Goal: Task Accomplishment & Management: Complete application form

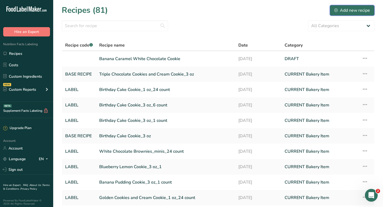
click at [336, 11] on icon at bounding box center [335, 10] width 3 height 3
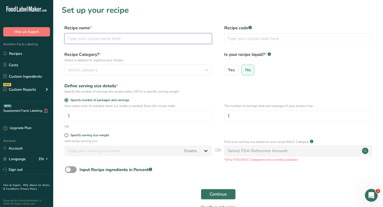
click at [178, 44] on input "text" at bounding box center [138, 38] width 148 height 11
type input "[PERSON_NAME] Cookies"
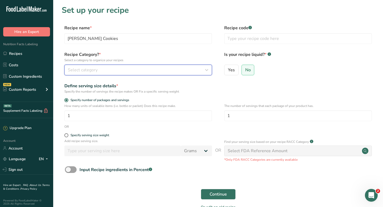
click at [82, 71] on span "Select category" at bounding box center [83, 70] width 30 height 6
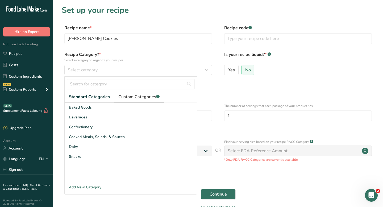
click at [132, 98] on span "Custom Categories .a-a{fill:#347362;}.b-a{fill:#fff;}" at bounding box center [138, 97] width 41 height 6
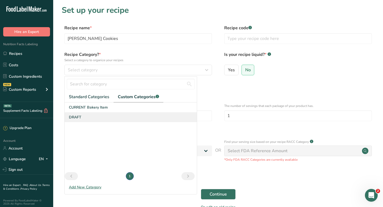
click at [76, 117] on span "DRAFT" at bounding box center [75, 117] width 12 height 6
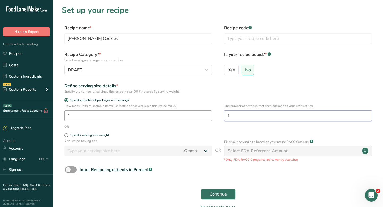
drag, startPoint x: 239, startPoint y: 115, endPoint x: 207, endPoint y: 114, distance: 32.7
click at [207, 114] on div "How many units of sealable items (i.e. bottle or packet) Does this recipe make.…" at bounding box center [218, 113] width 313 height 21
type input "24"
click at [235, 196] on div "Continue" at bounding box center [218, 194] width 313 height 17
click at [224, 196] on span "Continue" at bounding box center [218, 194] width 17 height 6
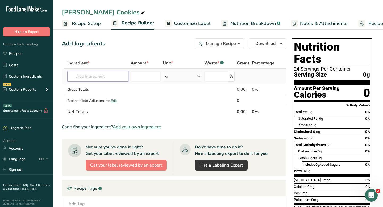
click at [90, 72] on input "text" at bounding box center [97, 76] width 61 height 11
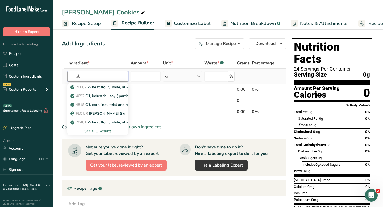
type input "a"
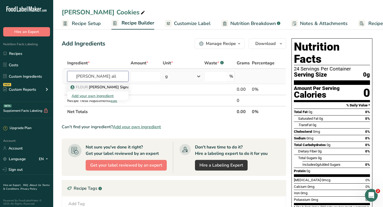
type input "[PERSON_NAME] all"
click at [96, 88] on p "FLOUR [PERSON_NAME] Signature Organic Unbleached All Purpose Flour" at bounding box center [138, 87] width 132 height 6
type input "[PERSON_NAME] Signature Organic Unbleached All Purpose Flour"
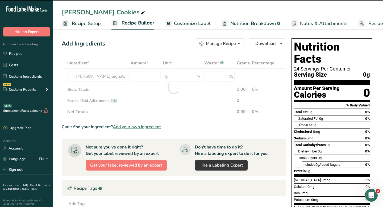
type input "0"
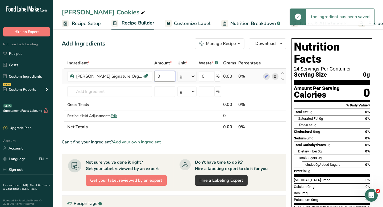
click at [158, 76] on input "0" at bounding box center [164, 76] width 21 height 11
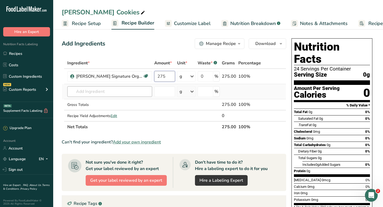
type input "275"
click at [95, 90] on div "Ingredient * Amount * Unit * Waste * .a-a{fill:#347362;}.b-a{fill:#fff;} Grams …" at bounding box center [174, 94] width 224 height 75
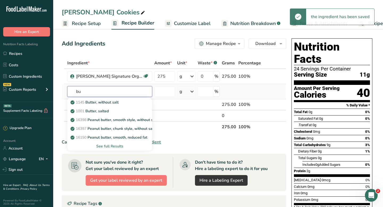
type input "b"
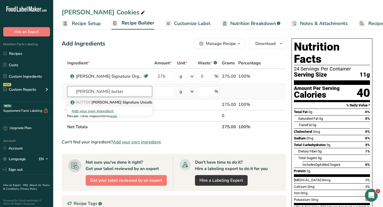
type input "[PERSON_NAME] butter"
click at [105, 102] on p "BUTTER [PERSON_NAME] Signature Unsalted Sweet Cream Butter" at bounding box center [132, 102] width 120 height 6
type input "[PERSON_NAME] Signature Unsalted Sweet Cream Butter"
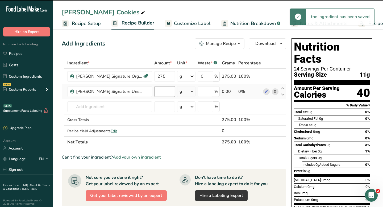
type input "0"
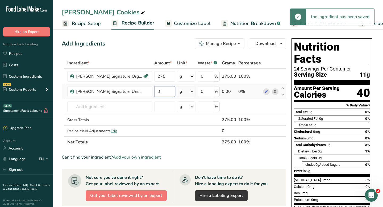
drag, startPoint x: 161, startPoint y: 91, endPoint x: 156, endPoint y: 90, distance: 5.5
click at [156, 90] on input "0" at bounding box center [164, 91] width 20 height 11
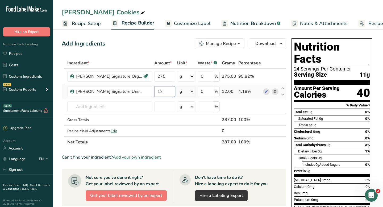
type input "12"
click at [187, 92] on div "Ingredient * Amount * Unit * Waste * .a-a{fill:#347362;}.b-a{fill:#fff;} Grams …" at bounding box center [174, 102] width 224 height 90
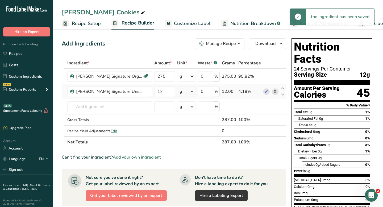
click at [190, 93] on icon at bounding box center [192, 92] width 6 height 10
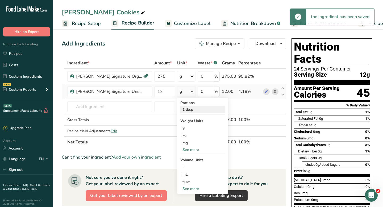
click at [192, 110] on div "1 tbsp" at bounding box center [202, 110] width 45 height 8
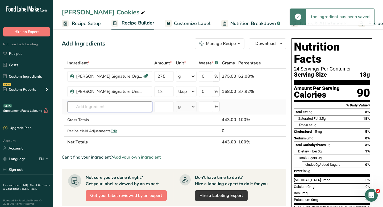
click at [91, 105] on input "text" at bounding box center [109, 106] width 85 height 11
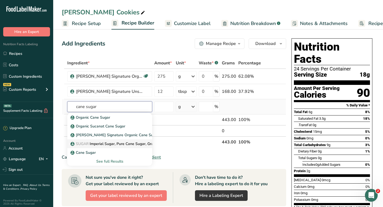
type input "cane sugar"
click at [89, 143] on span "SUGAR" at bounding box center [82, 143] width 13 height 5
type input "Imperial Sugar, Pure Cane Sugar, Granulated"
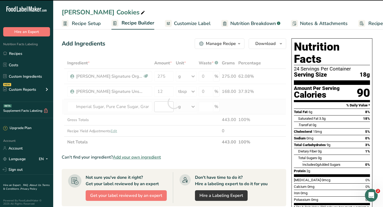
type input "0"
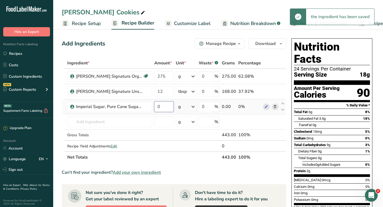
click at [162, 107] on input "0" at bounding box center [163, 106] width 19 height 11
click at [158, 107] on input "0" at bounding box center [163, 106] width 19 height 11
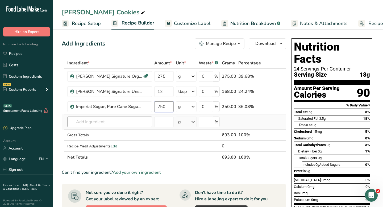
type input "250"
click at [136, 119] on div "Ingredient * Amount * Unit * Waste * .a-a{fill:#347362;}.b-a{fill:#fff;} Grams …" at bounding box center [174, 109] width 224 height 105
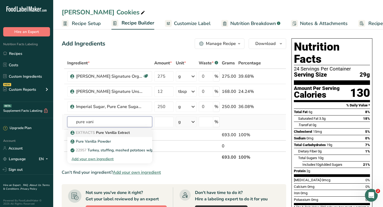
type input "pure vani"
click at [121, 131] on p "EXTRACTS Pure Vanilla Extract" at bounding box center [101, 133] width 58 height 6
type input "Pure Vanilla Extract"
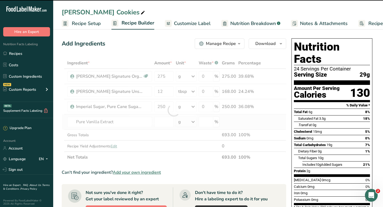
type input "0"
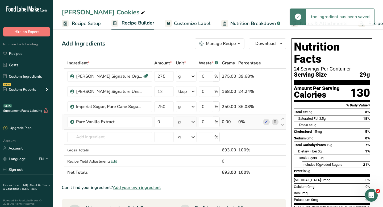
click at [186, 124] on div "g" at bounding box center [186, 121] width 21 height 11
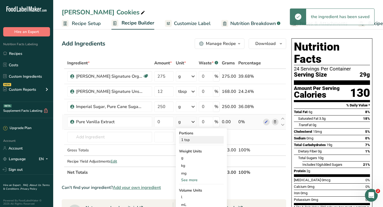
click at [185, 140] on div "1 tsp" at bounding box center [201, 140] width 45 height 8
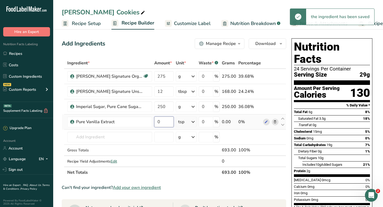
click at [161, 122] on input "0" at bounding box center [163, 121] width 19 height 11
type input "2"
click at [120, 136] on div "Ingredient * Amount * Unit * Waste * .a-a{fill:#347362;}.b-a{fill:#fff;} Grams …" at bounding box center [174, 117] width 224 height 120
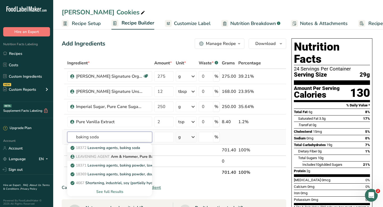
type input "baking soda"
click at [118, 155] on p "LEAVENING AGENT Arm & Hammer, Pure Baking Soda" at bounding box center [121, 157] width 99 height 6
type input "Arm & Hammer, Pure Baking Soda"
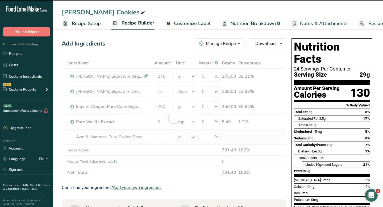
type input "0"
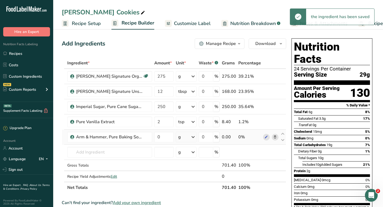
click at [181, 138] on div "g" at bounding box center [186, 137] width 21 height 11
click at [184, 153] on div "1 tsp" at bounding box center [201, 155] width 45 height 8
click at [160, 137] on input "0" at bounding box center [163, 137] width 19 height 11
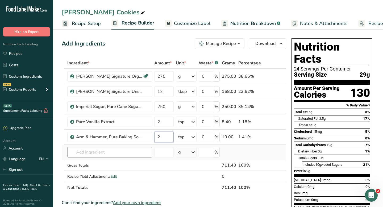
type input "2"
click at [135, 152] on div "Ingredient * Amount * Unit * Waste * .a-a{fill:#347362;}.b-a{fill:#fff;} Grams …" at bounding box center [174, 125] width 224 height 136
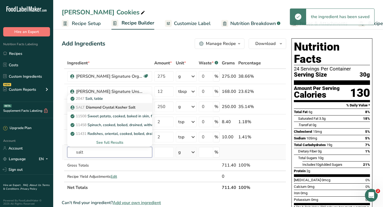
type input "salt"
click at [107, 107] on p "SALT Diamond Crystal Kosher Salt" at bounding box center [104, 107] width 64 height 6
type input "Diamond Crystal Kosher Salt"
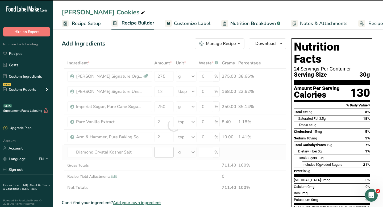
type input "0"
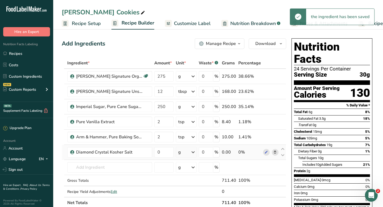
click at [187, 153] on div "g" at bounding box center [186, 152] width 21 height 11
click at [185, 170] on div "1 tsp" at bounding box center [201, 170] width 45 height 8
click at [160, 153] on input "0" at bounding box center [163, 152] width 19 height 11
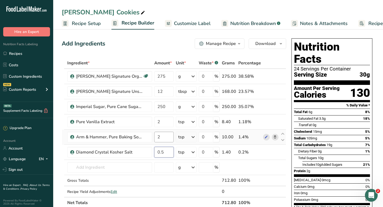
type input "0.5"
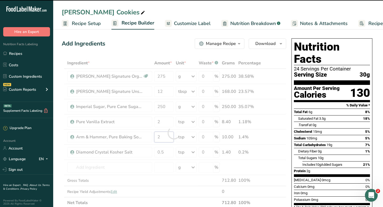
drag, startPoint x: 158, startPoint y: 137, endPoint x: 161, endPoint y: 137, distance: 3.5
click at [161, 137] on input "2" at bounding box center [163, 137] width 19 height 11
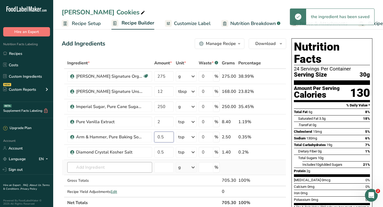
type input "0.5"
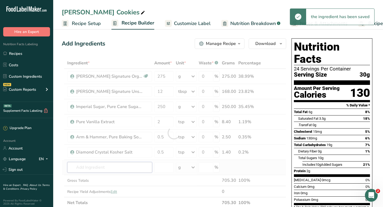
click at [101, 166] on div "Ingredient * Amount * Unit * Waste * .a-a{fill:#347362;}.b-a{fill:#fff;} Grams …" at bounding box center [174, 132] width 224 height 151
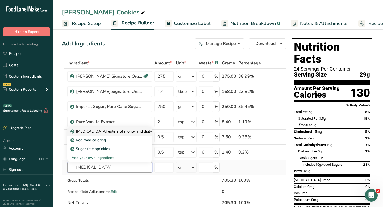
type input "[MEDICAL_DATA]"
click at [114, 132] on p "[MEDICAL_DATA] esters of mono- and diglycerides of fatty acids (E472c)" at bounding box center [137, 131] width 130 height 6
type input "[MEDICAL_DATA] esters of mono- and diglycerides of fatty acids (E472c)"
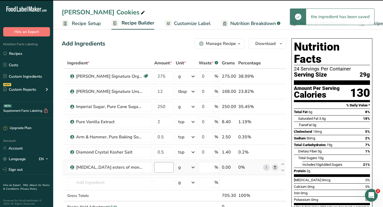
type input "0"
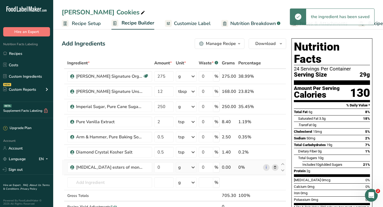
click at [183, 169] on div "g" at bounding box center [186, 167] width 21 height 11
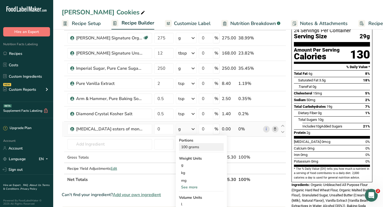
scroll to position [40, 0]
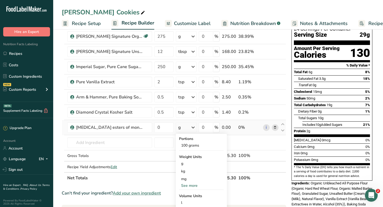
click at [186, 185] on div "See more" at bounding box center [201, 186] width 45 height 6
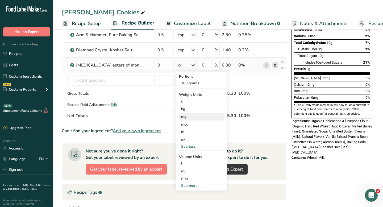
scroll to position [111, 0]
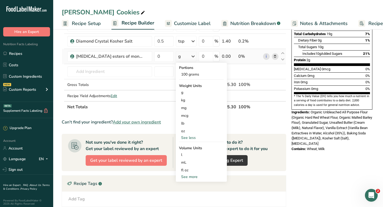
click at [191, 176] on div "See more" at bounding box center [201, 177] width 45 height 6
select select "22"
click at [189, 184] on div "tsp" at bounding box center [201, 186] width 40 height 6
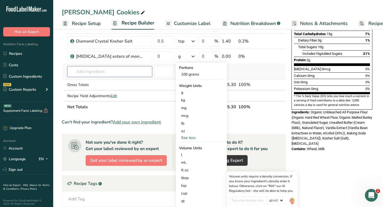
click at [146, 74] on input "text" at bounding box center [109, 71] width 85 height 11
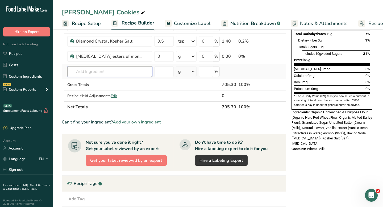
click at [143, 73] on input "text" at bounding box center [109, 71] width 85 height 11
drag, startPoint x: 162, startPoint y: 56, endPoint x: 157, endPoint y: 56, distance: 5.1
click at [157, 56] on input "0" at bounding box center [163, 56] width 19 height 11
type input "1"
click at [118, 75] on div "Ingredient * Amount * Unit * Waste * .a-a{fill:#347362;}.b-a{fill:#fff;} Grams …" at bounding box center [174, 30] width 224 height 166
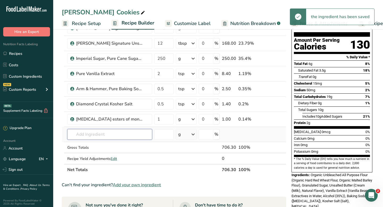
scroll to position [48, 0]
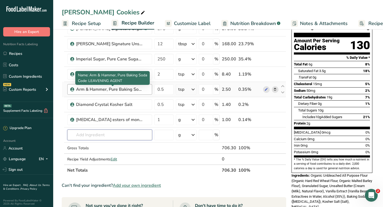
paste input "Bonne Maman"
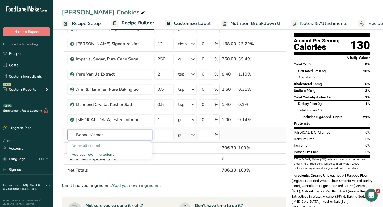
type input "Bonne Maman"
click at [99, 156] on div "Add your own ingredient" at bounding box center [110, 155] width 76 height 6
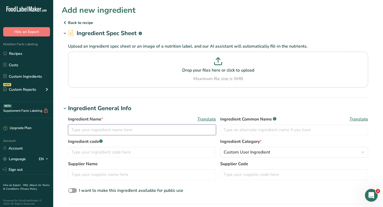
click at [110, 128] on input "text" at bounding box center [142, 129] width 148 height 11
paste input "Bonne Maman"
type input "Bonne Maman Four Fruits Preserves"
click at [248, 130] on input "text" at bounding box center [294, 129] width 148 height 11
type input "[PERSON_NAME] Preserves"
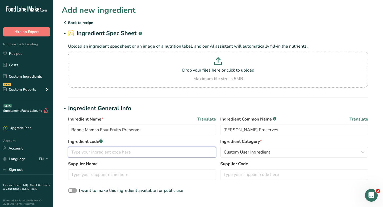
click at [179, 152] on input "text" at bounding box center [142, 152] width 148 height 11
type input "ADD IN"
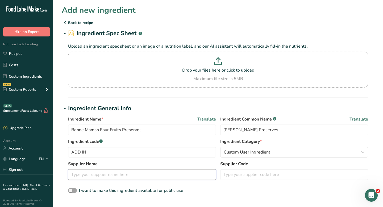
click at [165, 175] on input "text" at bounding box center [142, 174] width 148 height 11
type input "COSTCO"
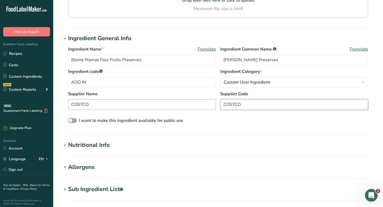
scroll to position [70, 0]
type input "COSTCO"
click at [108, 144] on div "Nutritional Info" at bounding box center [89, 144] width 42 height 9
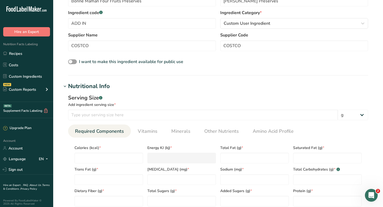
scroll to position [129, 0]
click at [100, 112] on input "number" at bounding box center [203, 114] width 270 height 11
type input "20"
click at [87, 157] on input "number" at bounding box center [108, 157] width 69 height 11
type input "50"
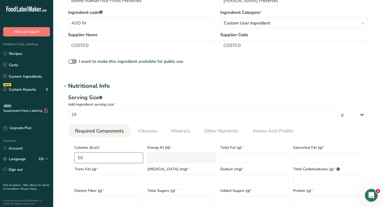
type KJ "209.2"
type input "50"
type Fat "0"
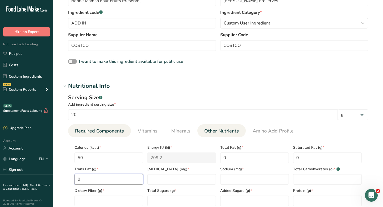
type Fat "0"
type input "0"
type Carbohydrates "0"
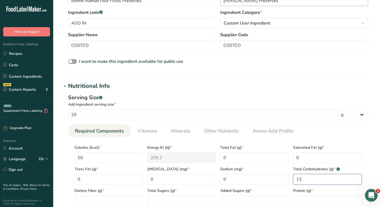
type Carbohydrates "13"
click at [160, 202] on Sugars "number" at bounding box center [181, 200] width 69 height 11
type Sugars "13"
click at [230, 201] on Sugars "number" at bounding box center [254, 200] width 69 height 11
type Sugars "12"
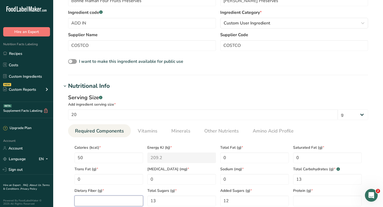
click at [119, 202] on Fiber "number" at bounding box center [108, 200] width 69 height 11
type Fiber "0"
click at [296, 202] on input "number" at bounding box center [327, 200] width 69 height 11
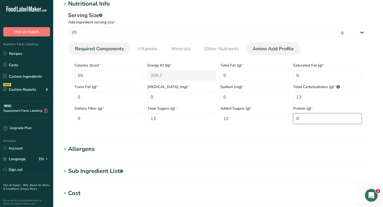
scroll to position [220, 0]
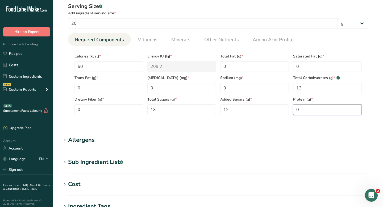
type input "0"
click at [85, 143] on div "Allergens" at bounding box center [81, 140] width 27 height 9
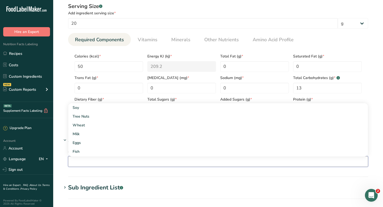
click at [86, 161] on input "text" at bounding box center [217, 161] width 299 height 8
click at [62, 152] on div "Add any known allergens associated with your ingredient Soy Tree Nuts Wheat Mil…" at bounding box center [218, 157] width 313 height 26
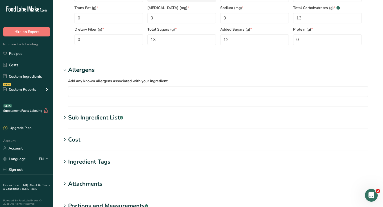
scroll to position [291, 0]
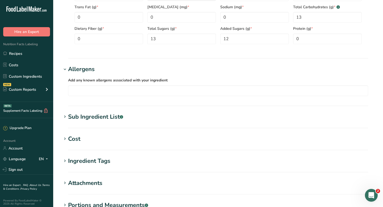
click at [92, 116] on div "Sub Ingredient List .a-a{fill:#347362;}.b-a{fill:#fff;}" at bounding box center [95, 116] width 55 height 9
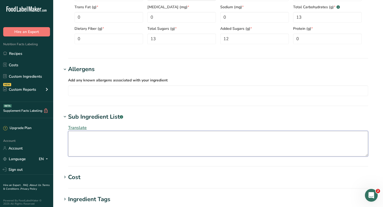
click at [83, 136] on textarea at bounding box center [218, 144] width 300 height 26
click at [140, 137] on textarea "Fruits (strawberries, cherries, redcurrants, raspberries," at bounding box center [218, 144] width 300 height 26
click at [178, 139] on textarea "Fruits (strawberries, cherries, redcurrants, raspberries," at bounding box center [218, 144] width 300 height 26
type textarea "Fruits (strawberries, cherries, redcurrants, raspberries, sugar, brown cane sug…"
click at [80, 178] on div "Cost" at bounding box center [74, 177] width 12 height 9
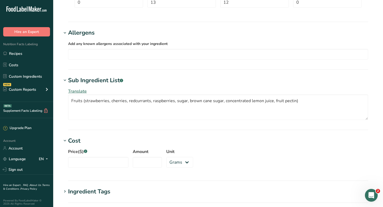
scroll to position [328, 0]
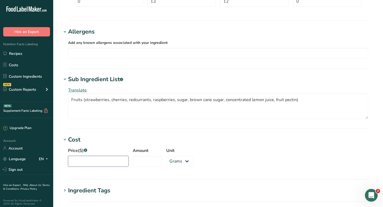
click at [84, 161] on input "Price($) .a-a{fill:#347362;}.b-a{fill:#fff;}" at bounding box center [98, 161] width 60 height 11
type input "13.04"
click at [142, 161] on input "Amount" at bounding box center [147, 161] width 29 height 11
paste input "1020.58"
type input "1020.58"
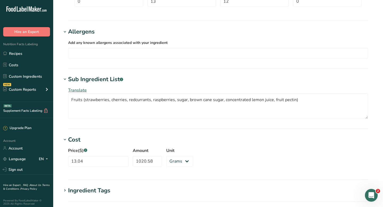
click at [237, 165] on div "Price($) .a-a{fill:#347362;}.b-a{fill:#fff;} 13.04 Amount 1020.58 Unit Grams kg…" at bounding box center [218, 158] width 313 height 29
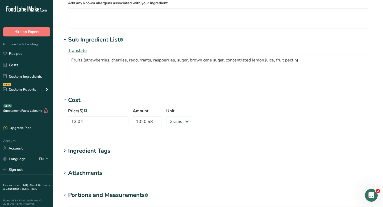
scroll to position [371, 0]
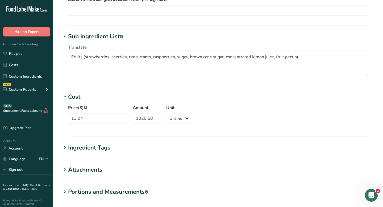
click at [96, 194] on div "Portions and Measurements .a-a{fill:#347362;}.b-a{fill:#fff;}" at bounding box center [108, 191] width 80 height 9
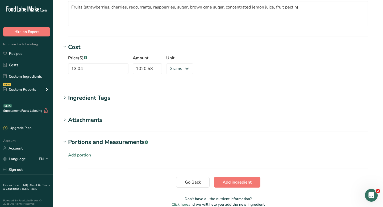
scroll to position [447, 0]
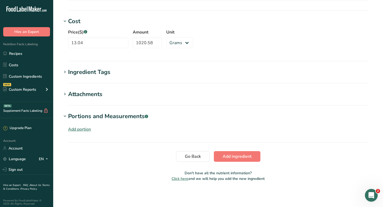
click at [79, 128] on div "Add portion" at bounding box center [79, 129] width 23 height 6
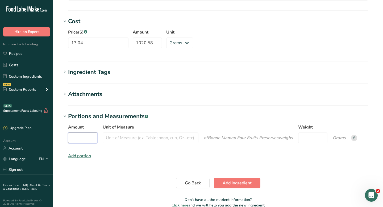
click at [90, 139] on input "Amount" at bounding box center [82, 137] width 29 height 11
type input "1"
click at [137, 134] on input "Unit of Measure" at bounding box center [151, 137] width 96 height 11
type input "tablespoon"
click at [302, 141] on input "Weight" at bounding box center [312, 137] width 29 height 11
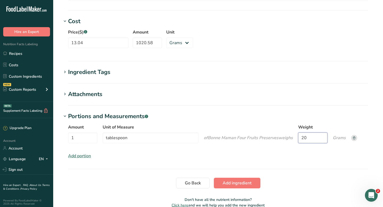
type input "20"
click at [229, 187] on button "Add ingredient" at bounding box center [237, 183] width 47 height 11
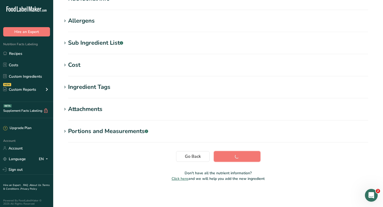
scroll to position [79, 0]
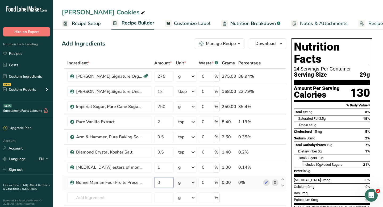
click at [157, 183] on input "0" at bounding box center [163, 182] width 19 height 11
type input "80"
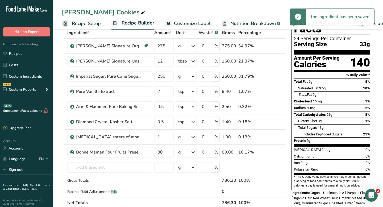
scroll to position [31, 0]
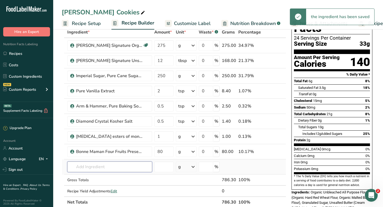
click at [87, 169] on input "text" at bounding box center [109, 166] width 85 height 11
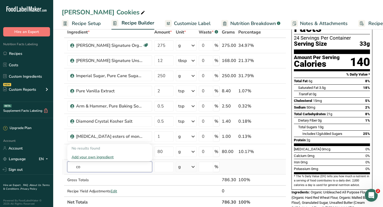
type input "c"
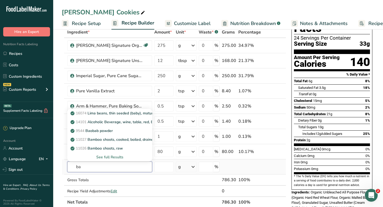
type input "b"
type input "girl"
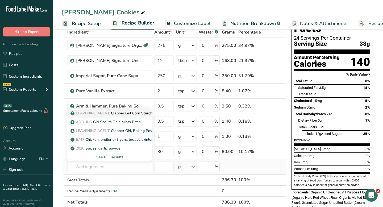
click at [100, 114] on span "LEAVENING AGENT" at bounding box center [93, 113] width 34 height 5
type input "Clabber Girl Corn Starch"
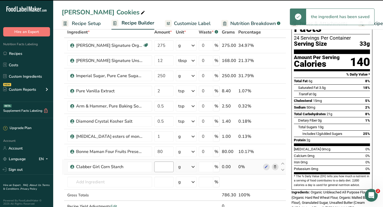
type input "0"
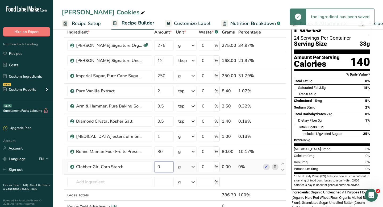
drag, startPoint x: 161, startPoint y: 167, endPoint x: 157, endPoint y: 166, distance: 4.3
click at [157, 166] on input "0" at bounding box center [163, 166] width 19 height 11
type input "25"
click at [118, 184] on div "Ingredient * Amount * Unit * Waste * .a-a{fill:#347362;}.b-a{fill:#fff;} Grams …" at bounding box center [174, 125] width 224 height 196
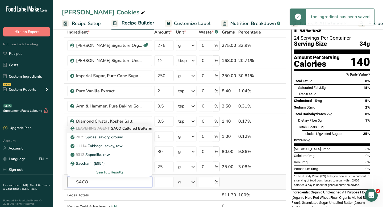
type input "SACO"
click at [135, 129] on p "LEAVENING AGENT SACO Cultured Buttermilk Blend" at bounding box center [119, 129] width 95 height 6
type input "SACO Cultured Buttermilk Blend"
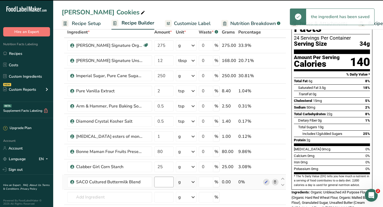
type input "0"
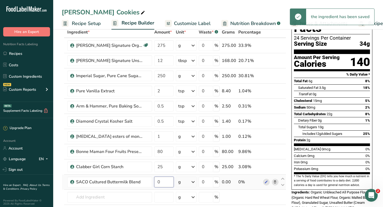
click at [162, 183] on input "0" at bounding box center [163, 182] width 19 height 11
drag, startPoint x: 162, startPoint y: 183, endPoint x: 157, endPoint y: 183, distance: 4.3
click at [158, 183] on input "0" at bounding box center [163, 182] width 19 height 11
type input "5"
click at [106, 196] on div "Ingredient * Amount * Unit * Waste * .a-a{fill:#347362;}.b-a{fill:#fff;} Grams …" at bounding box center [174, 132] width 224 height 211
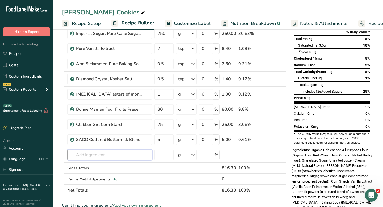
scroll to position [0, 0]
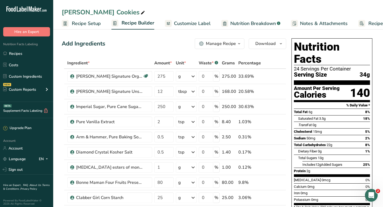
click at [79, 25] on span "Recipe Setup" at bounding box center [86, 23] width 29 height 7
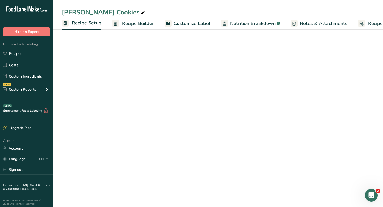
scroll to position [0, 2]
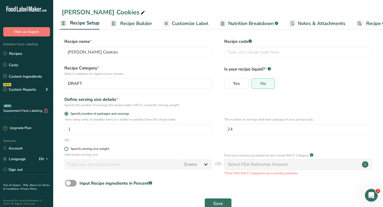
click at [68, 148] on span at bounding box center [66, 149] width 4 height 4
click at [68, 148] on input "Specify serving size weight" at bounding box center [65, 148] width 3 height 3
radio input "true"
radio input "false"
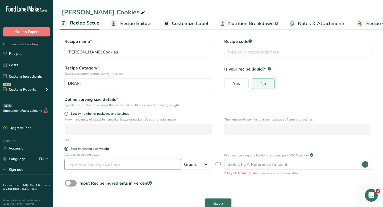
click at [77, 165] on input "number" at bounding box center [122, 164] width 116 height 11
click at [189, 168] on select "Grams kg mg mcg lb oz l mL fl oz tbsp tsp cup qt gallon" at bounding box center [196, 164] width 31 height 11
select select "5"
click at [73, 169] on input "number" at bounding box center [122, 164] width 116 height 11
type input "1"
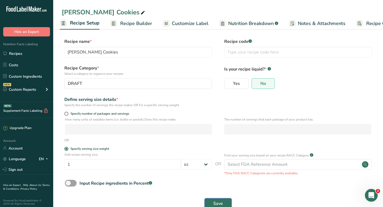
click at [217, 202] on span "Save" at bounding box center [218, 203] width 10 height 6
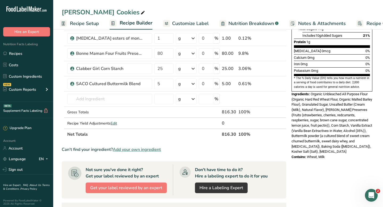
scroll to position [129, 0]
click at [92, 102] on input "text" at bounding box center [109, 99] width 85 height 11
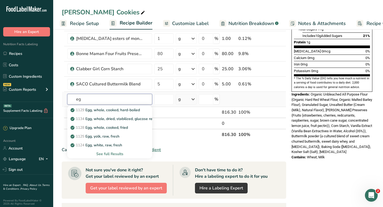
type input "e"
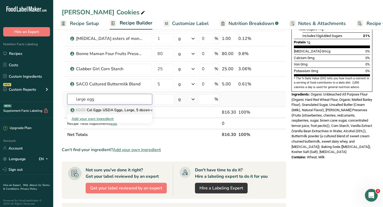
type input "large egg"
click at [102, 108] on p "EGGS Cal Eggs USDA Eggs, Large, 5 dozen-count" at bounding box center [116, 110] width 89 height 6
type input "Cal Eggs USDA Eggs, Large, 5 dozen-count"
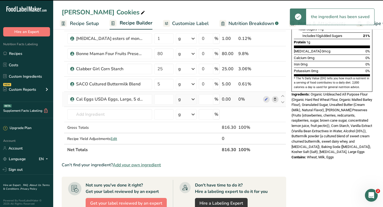
type input "0"
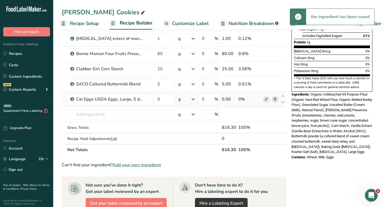
click at [184, 102] on div "g" at bounding box center [186, 99] width 21 height 11
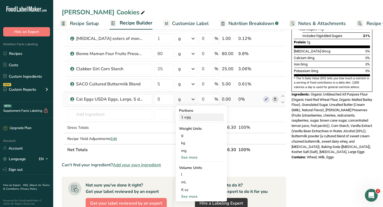
click at [186, 117] on div "1 egg" at bounding box center [201, 117] width 45 height 8
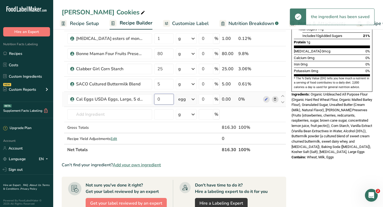
click at [159, 98] on input "0" at bounding box center [163, 99] width 19 height 11
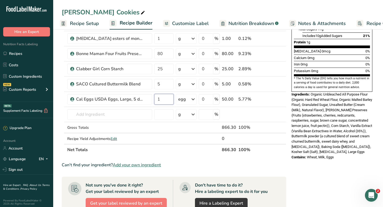
type input "1"
click at [57, 112] on section "Add Ingredients Manage Recipe Delete Recipe Duplicate Recipe Scale Recipe Save …" at bounding box center [218, 121] width 330 height 444
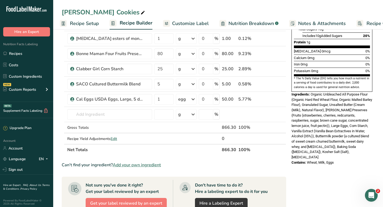
click at [193, 23] on span "Customize Label" at bounding box center [190, 23] width 37 height 7
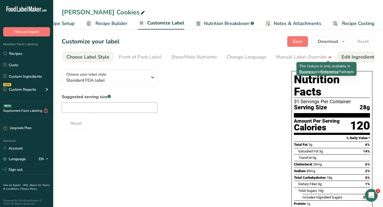
click at [343, 60] on div "Edit Ingredients/Allergens List" at bounding box center [375, 56] width 68 height 7
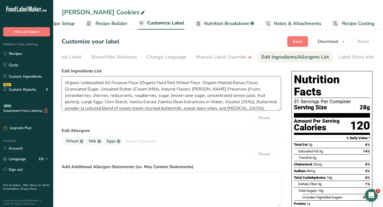
drag, startPoint x: 253, startPoint y: 96, endPoint x: 265, endPoint y: 95, distance: 12.3
click at [265, 95] on textarea "Organic Unbleached All Purpose Flour (Organic Hard Red Wheat Flour, Organic Mal…" at bounding box center [171, 93] width 219 height 34
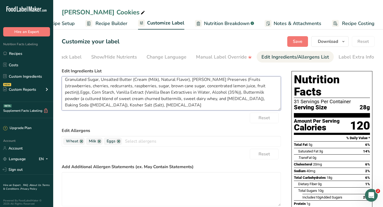
scroll to position [10, 0]
click at [82, 86] on textarea "Organic Unbleached All Purpose Flour (Organic Hard Red Wheat Flour, Organic Mal…" at bounding box center [171, 93] width 219 height 34
click at [66, 86] on textarea "Organic Unbleached All Purpose Flour (Organic Hard Red Wheat Flour, Organic Mal…" at bounding box center [171, 93] width 219 height 34
click at [236, 80] on textarea "Organic Unbleached All Purpose Flour (Organic Hard Red Wheat Flour, Organic Mal…" at bounding box center [171, 93] width 219 height 34
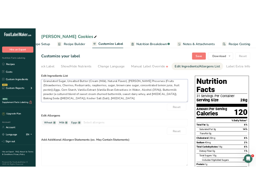
scroll to position [10, 0]
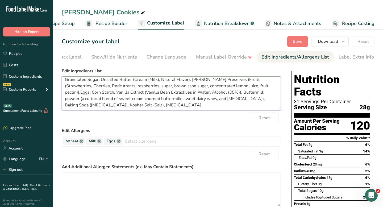
click at [108, 86] on textarea "Organic Unbleached All Purpose Flour (Organic Hard Red Wheat Flour, Organic Mal…" at bounding box center [171, 93] width 219 height 34
click at [134, 86] on textarea "Organic Unbleached All Purpose Flour (Organic Hard Red Wheat Flour, Organic Mal…" at bounding box center [171, 93] width 219 height 34
click at [148, 86] on textarea "Organic Unbleached All Purpose Flour (Organic Hard Red Wheat Flour, Organic Mal…" at bounding box center [171, 93] width 219 height 34
click at [160, 87] on textarea "Organic Unbleached All Purpose Flour (Organic Hard Red Wheat Flour, Organic Mal…" at bounding box center [171, 93] width 219 height 34
click at [172, 87] on textarea "Organic Unbleached All Purpose Flour (Organic Hard Red Wheat Flour, Organic Mal…" at bounding box center [171, 93] width 219 height 34
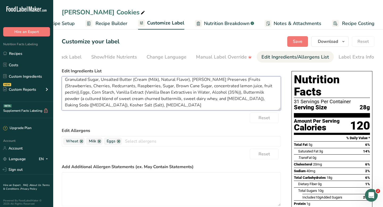
click at [186, 87] on textarea "Organic Unbleached All Purpose Flour (Organic Hard Red Wheat Flour, Organic Mal…" at bounding box center [171, 93] width 219 height 34
click at [210, 86] on textarea "Organic Unbleached All Purpose Flour (Organic Hard Red Wheat Flour, Organic Mal…" at bounding box center [171, 93] width 219 height 34
click at [225, 86] on textarea "Organic Unbleached All Purpose Flour (Organic Hard Red Wheat Flour, Organic Mal…" at bounding box center [171, 93] width 219 height 34
click at [237, 87] on textarea "Organic Unbleached All Purpose Flour (Organic Hard Red Wheat Flour, Organic Mal…" at bounding box center [171, 93] width 219 height 34
click at [249, 87] on textarea "Organic Unbleached All Purpose Flour (Organic Hard Red Wheat Flour, Organic Mal…" at bounding box center [171, 93] width 219 height 34
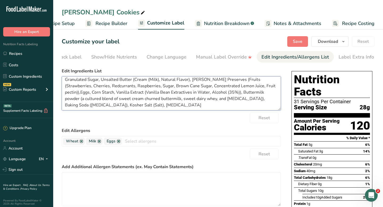
click at [249, 87] on textarea "Organic Unbleached All Purpose Flour (Organic Hard Red Wheat Flour, Organic Mal…" at bounding box center [171, 93] width 219 height 34
click at [239, 94] on textarea "Organic Unbleached All Purpose Flour (Organic Hard Red Wheat Flour, Organic Mal…" at bounding box center [171, 93] width 219 height 34
click at [258, 93] on textarea "Organic Unbleached All Purpose Flour (Organic Hard Red Wheat Flour, Organic Mal…" at bounding box center [171, 93] width 219 height 34
click at [65, 99] on textarea "Organic Unbleached All Purpose Flour (Organic Hard Red Wheat Flour, Organic Mal…" at bounding box center [171, 93] width 219 height 34
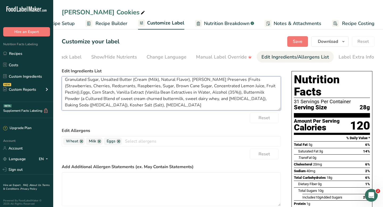
click at [83, 99] on textarea "Organic Unbleached All Purpose Flour (Organic Hard Red Wheat Flour, Organic Mal…" at bounding box center [171, 93] width 219 height 34
click at [97, 99] on textarea "Organic Unbleached All Purpose Flour (Organic Hard Red Wheat Flour, Organic Mal…" at bounding box center [171, 93] width 219 height 34
click at [111, 99] on textarea "Organic Unbleached All Purpose Flour (Organic Hard Red Wheat Flour, Organic Mal…" at bounding box center [171, 93] width 219 height 34
click at [129, 99] on textarea "Organic Unbleached All Purpose Flour (Organic Hard Red Wheat Flour, Organic Mal…" at bounding box center [171, 93] width 219 height 34
click at [149, 99] on textarea "Organic Unbleached All Purpose Flour (Organic Hard Red Wheat Flour, Organic Mal…" at bounding box center [171, 93] width 219 height 34
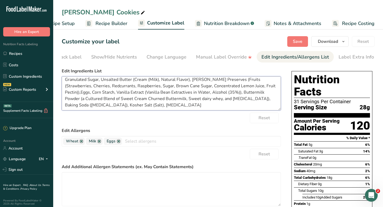
click at [163, 99] on textarea "Organic Unbleached All Purpose Flour (Organic Hard Red Wheat Flour, Organic Mal…" at bounding box center [171, 93] width 219 height 34
click at [176, 99] on textarea "Organic Unbleached All Purpose Flour (Organic Hard Red Wheat Flour, Organic Mal…" at bounding box center [171, 93] width 219 height 34
click at [195, 99] on textarea "Organic Unbleached All Purpose Flour (Organic Hard Red Wheat Flour, Organic Mal…" at bounding box center [171, 93] width 219 height 34
click at [209, 99] on textarea "Organic Unbleached All Purpose Flour (Organic Hard Red Wheat Flour, Organic Mal…" at bounding box center [171, 93] width 219 height 34
type textarea "Organic Unbleached All Purpose Flour (Organic Hard Red Wheat Flour, Organic Mal…"
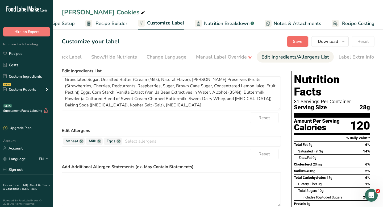
click at [303, 46] on button "Save" at bounding box center [297, 41] width 21 height 11
click at [302, 42] on span "Save" at bounding box center [298, 41] width 10 height 6
click at [297, 41] on span "Save" at bounding box center [298, 41] width 10 height 6
